Goal: Download file/media

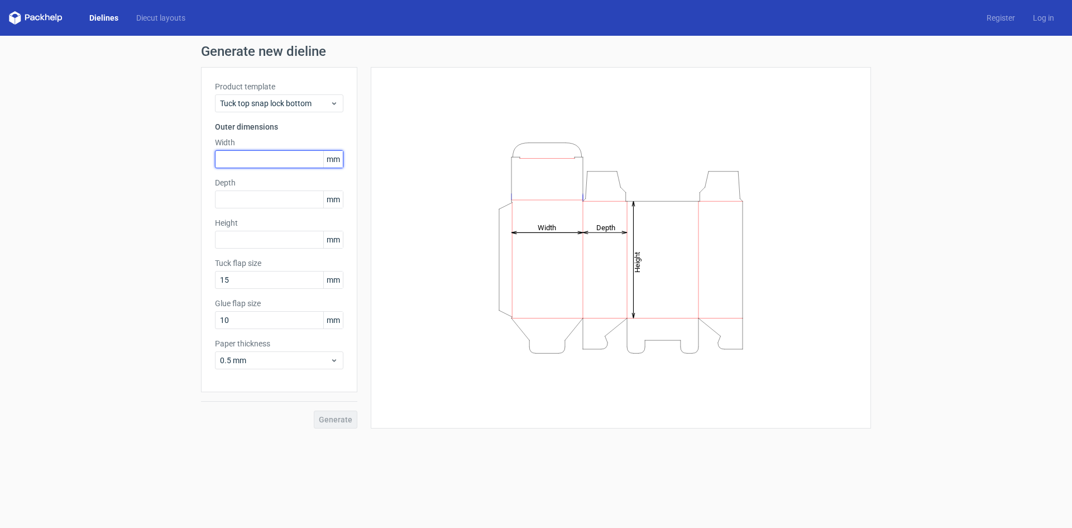
click at [255, 156] on input "text" at bounding box center [279, 159] width 128 height 18
type input "155"
click at [260, 192] on input "text" at bounding box center [279, 199] width 128 height 18
type input "76"
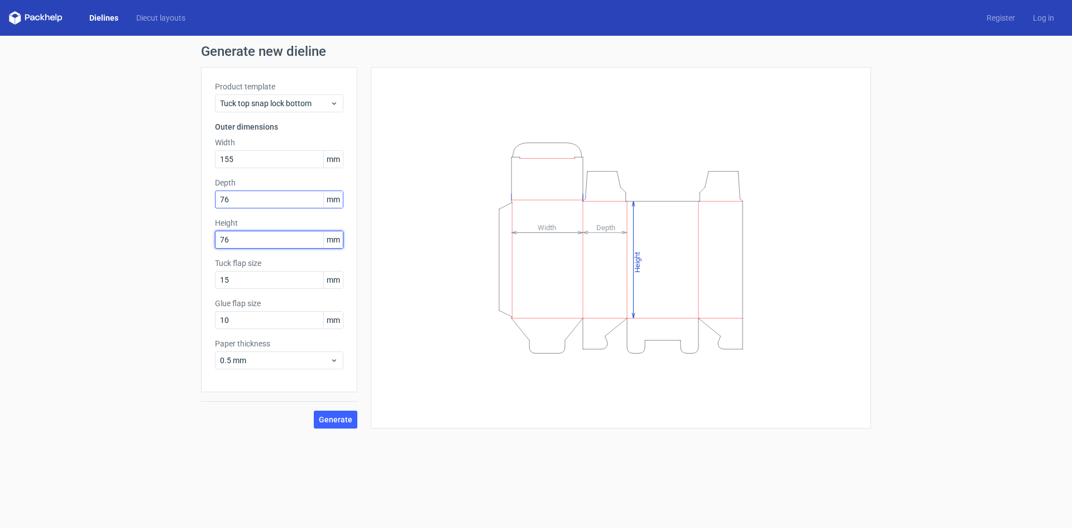
type input "76"
click at [248, 194] on input "76" at bounding box center [279, 199] width 128 height 18
click at [332, 419] on span "Generate" at bounding box center [336, 419] width 34 height 8
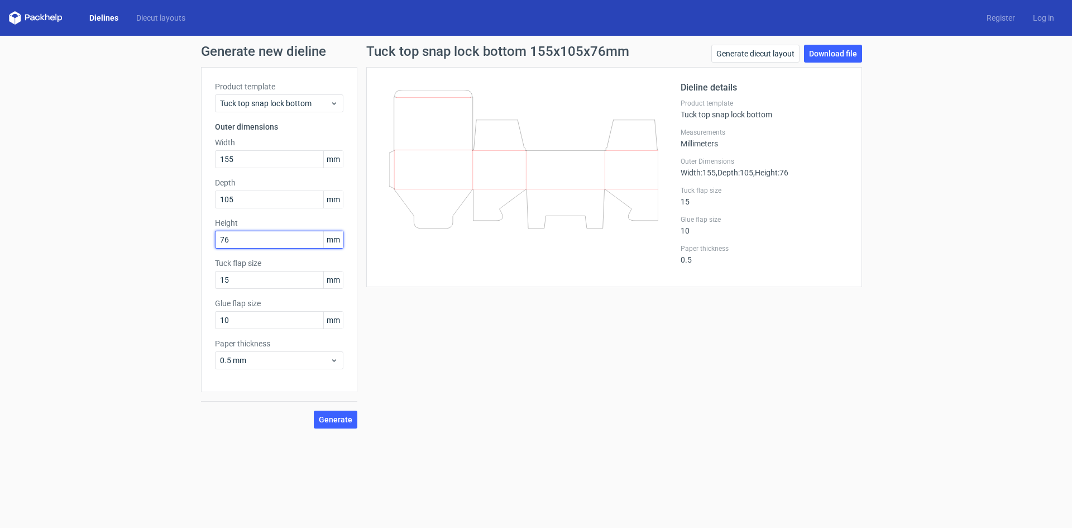
click at [242, 245] on input "76" at bounding box center [279, 240] width 128 height 18
click at [330, 244] on span "mm" at bounding box center [333, 239] width 20 height 17
click at [299, 242] on input "76" at bounding box center [279, 240] width 128 height 18
click at [297, 160] on input "155" at bounding box center [279, 159] width 128 height 18
click at [461, 168] on icon at bounding box center [523, 159] width 269 height 138
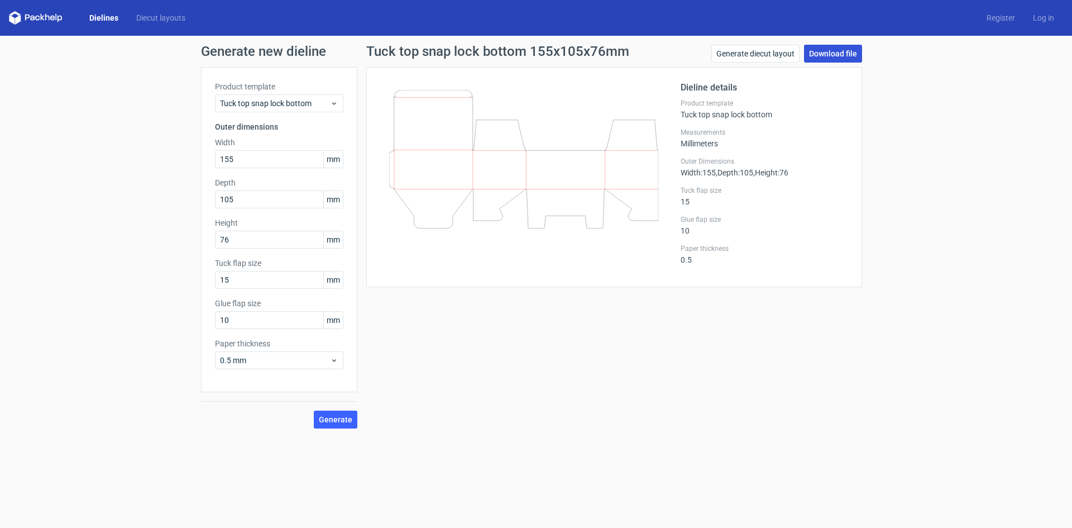
click at [830, 54] on link "Download file" at bounding box center [833, 54] width 58 height 18
click at [277, 202] on input "105" at bounding box center [279, 199] width 128 height 18
type input "110"
click at [334, 419] on span "Generate" at bounding box center [336, 419] width 34 height 8
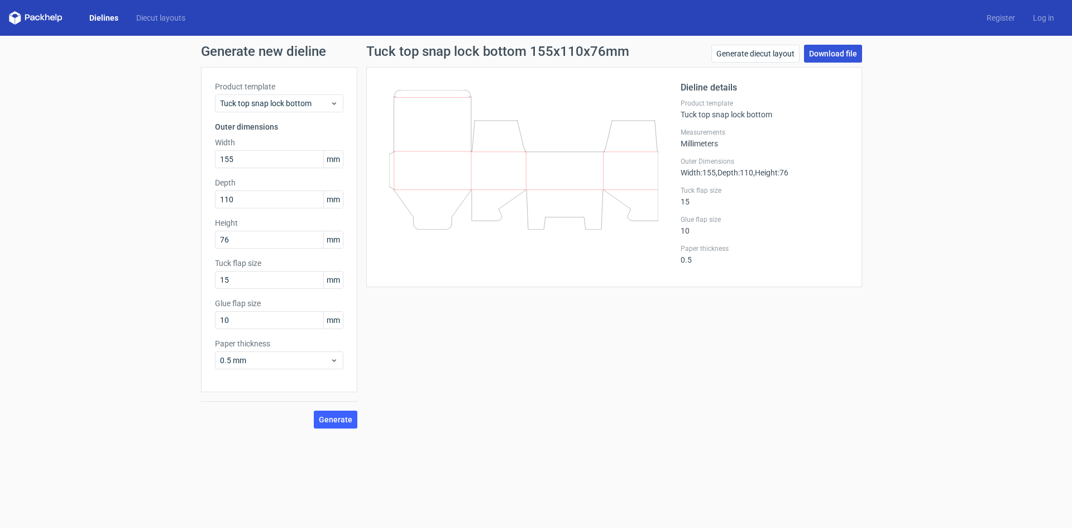
click at [831, 58] on link "Download file" at bounding box center [833, 54] width 58 height 18
click at [821, 50] on link "Download file" at bounding box center [833, 54] width 58 height 18
